Goal: Task Accomplishment & Management: Use online tool/utility

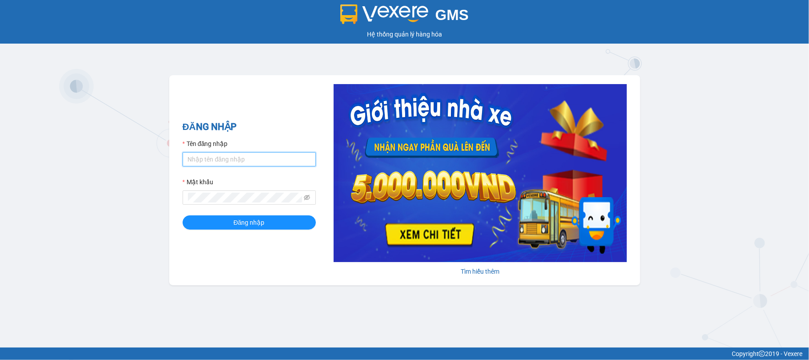
click at [257, 160] on input "Tên đăng nhập" at bounding box center [249, 159] width 133 height 14
click at [232, 160] on input "Tên đăng nhập" at bounding box center [249, 159] width 133 height 14
click at [239, 161] on input "huutinhminhtam" at bounding box center [249, 159] width 133 height 14
click at [242, 164] on input "huutinhminhtam" at bounding box center [249, 159] width 133 height 14
click at [198, 157] on input "huutinhminhtam" at bounding box center [249, 159] width 133 height 14
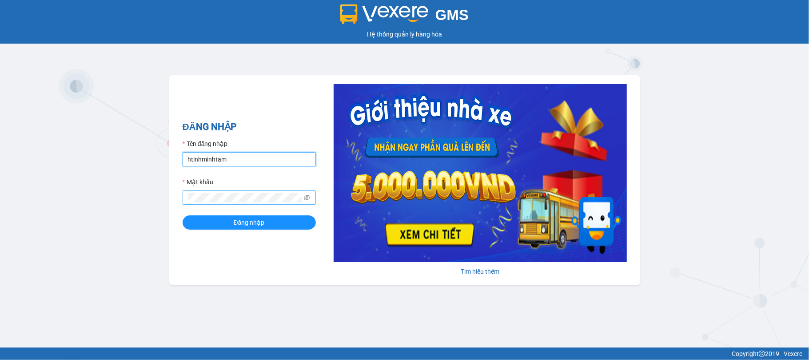
type input "htinhminhtam"
click at [210, 191] on span at bounding box center [249, 197] width 133 height 14
click at [237, 159] on input "htinhminhtam" at bounding box center [249, 159] width 133 height 14
drag, startPoint x: 226, startPoint y: 158, endPoint x: 141, endPoint y: 164, distance: 85.5
click at [141, 164] on div "GMS Hệ thống quản lý hàng hóa ĐĂNG NHẬP Tên đăng nhập htinhminhtam Mật khẩu Đăn…" at bounding box center [404, 173] width 809 height 347
